Goal: Task Accomplishment & Management: Manage account settings

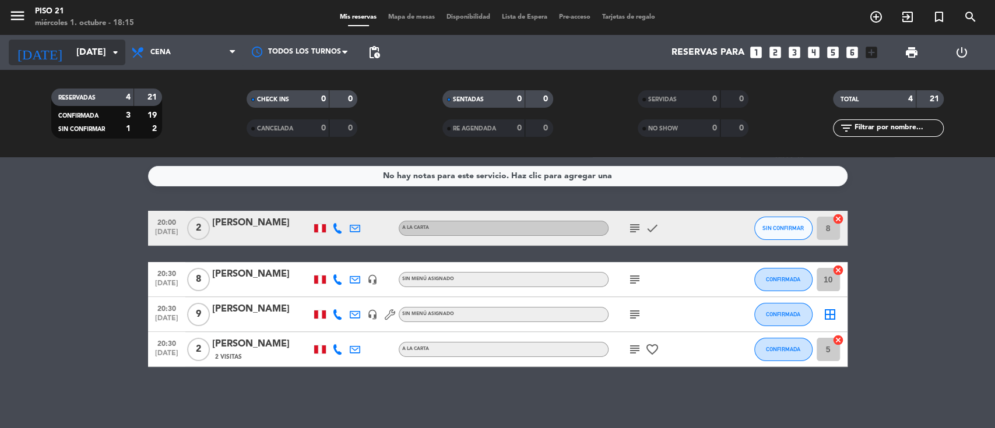
click at [101, 56] on input "[DATE]" at bounding box center [132, 52] width 123 height 23
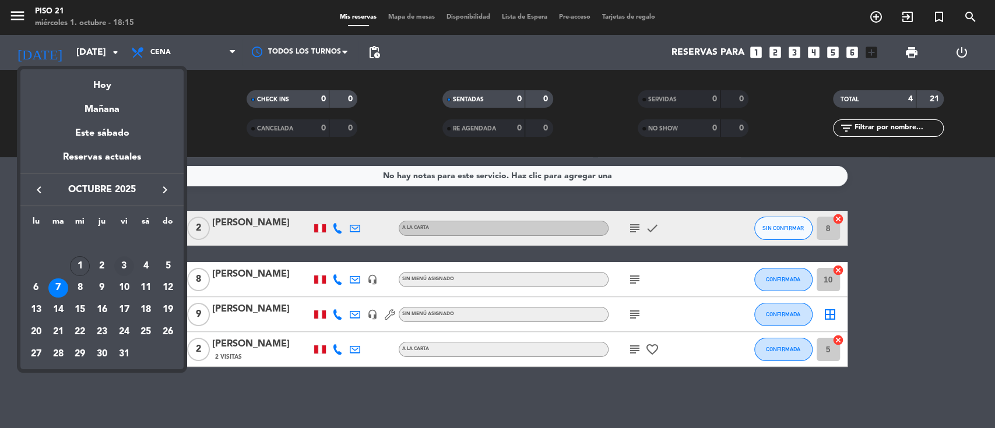
click at [123, 263] on div "3" at bounding box center [124, 266] width 20 height 20
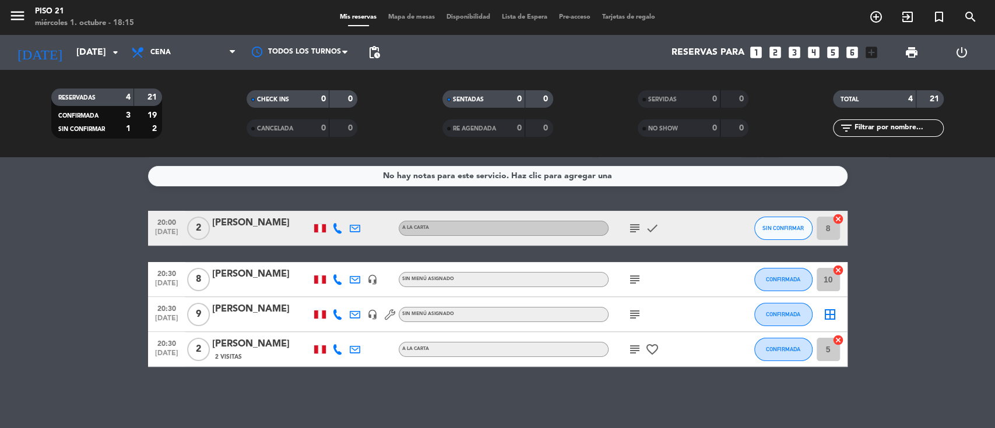
type input "[DATE]"
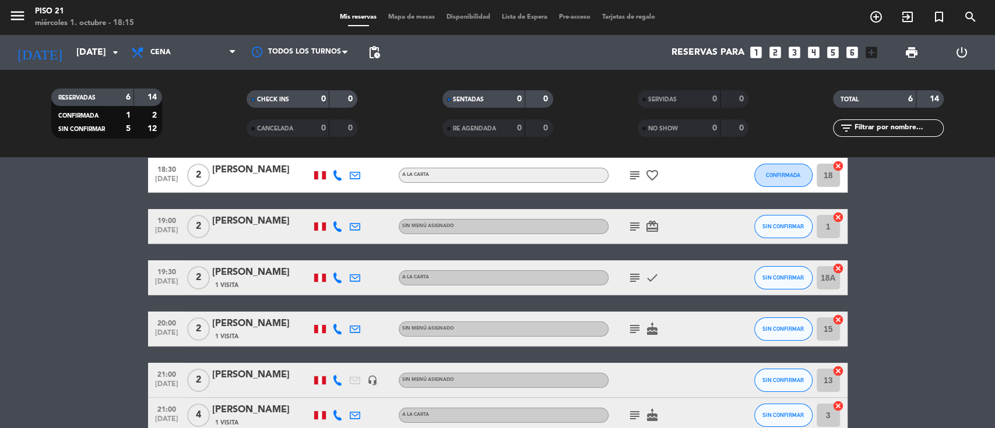
scroll to position [78, 0]
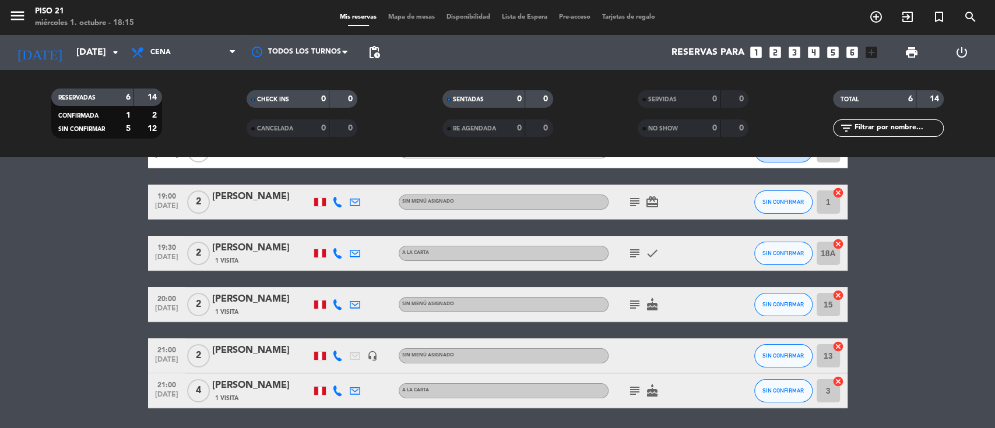
click at [251, 343] on div "21:00 [DATE] 2 [PERSON_NAME] headset_mic Sin menú asignado SIN CONFIRMAR 13 can…" at bounding box center [497, 356] width 699 height 35
click at [251, 352] on div "[PERSON_NAME]" at bounding box center [261, 350] width 99 height 15
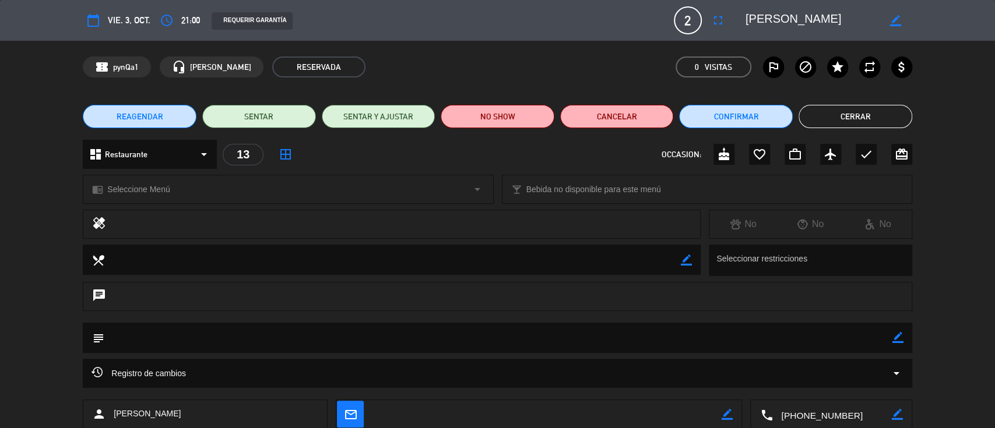
click at [892, 334] on icon "border_color" at bounding box center [897, 337] width 11 height 11
click at [884, 339] on textarea at bounding box center [498, 338] width 788 height 30
type textarea "SE OFRECIO CENA ROMANTICA CON LA DECORACION DE CUMPLEAÑOS"
click at [892, 339] on icon at bounding box center [897, 337] width 11 height 11
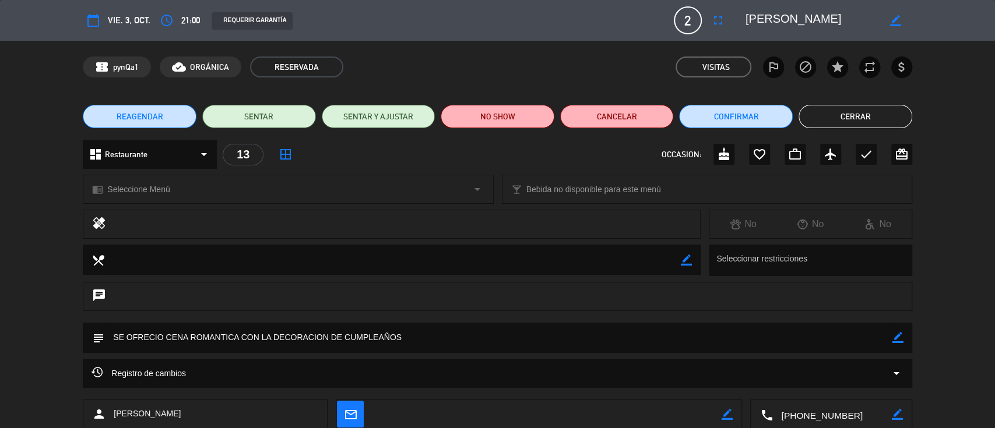
click at [844, 112] on button "Cerrar" at bounding box center [856, 116] width 114 height 23
